Goal: Find specific page/section: Find specific page/section

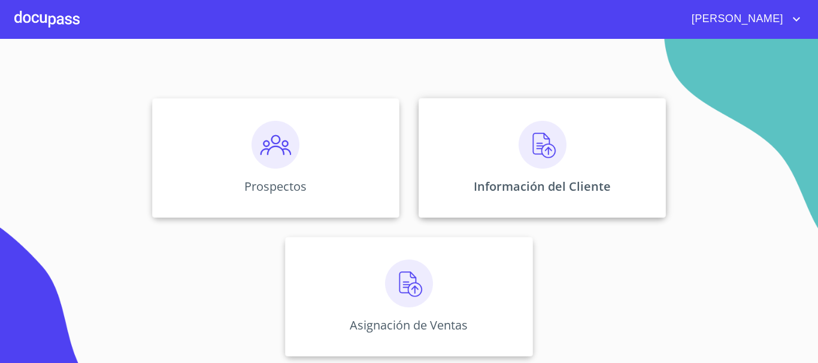
scroll to position [99, 0]
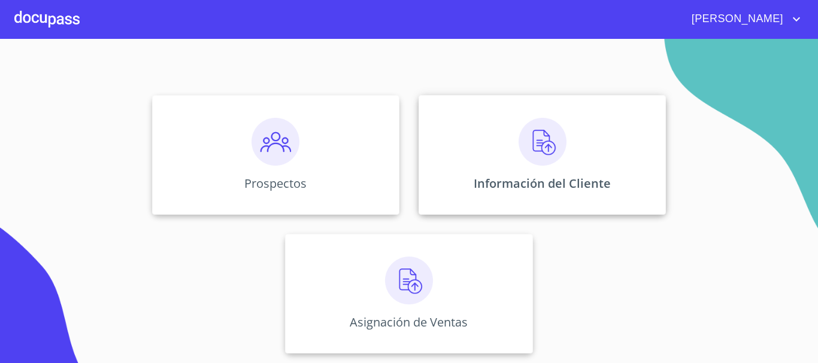
click at [600, 152] on div "Información del Cliente" at bounding box center [541, 155] width 247 height 120
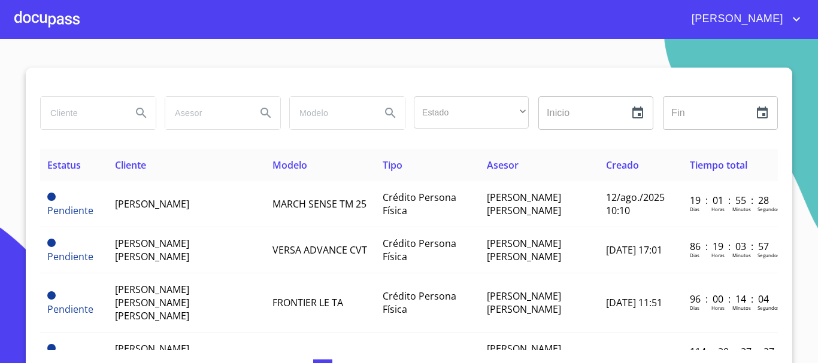
click at [74, 119] on input "search" at bounding box center [81, 113] width 81 height 32
type input "[PERSON_NAME]"
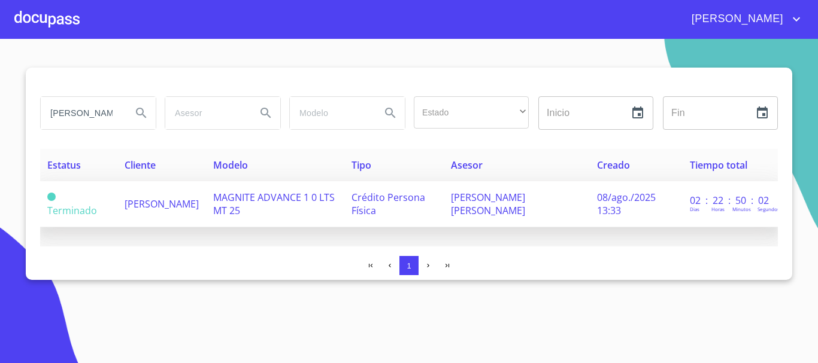
click at [181, 200] on span "[PERSON_NAME]" at bounding box center [162, 204] width 74 height 13
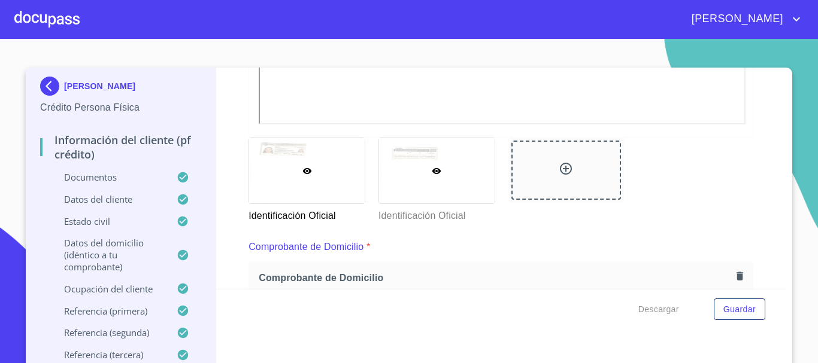
click at [397, 186] on div at bounding box center [437, 170] width 116 height 65
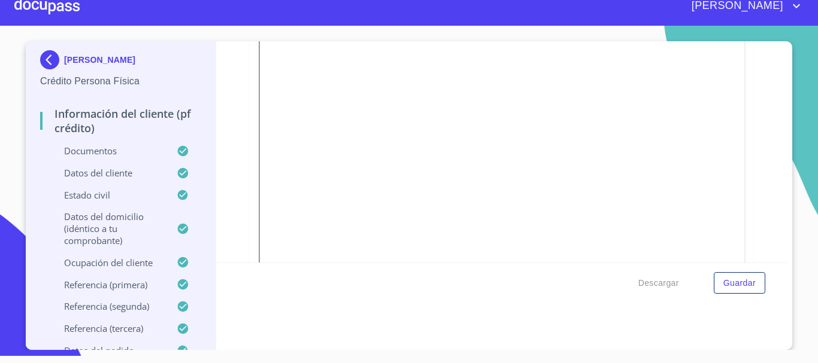
scroll to position [120, 0]
